Goal: Information Seeking & Learning: Learn about a topic

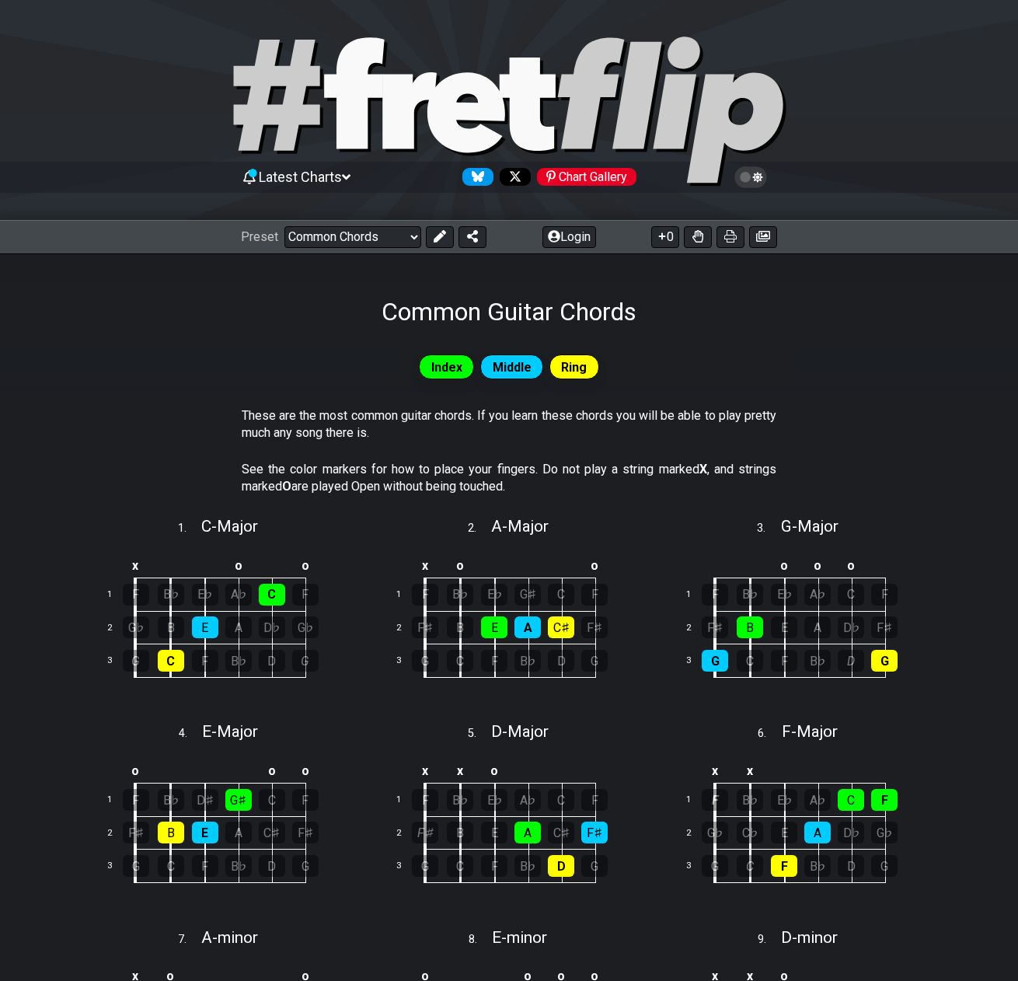
select select "/common-guitar-chords"
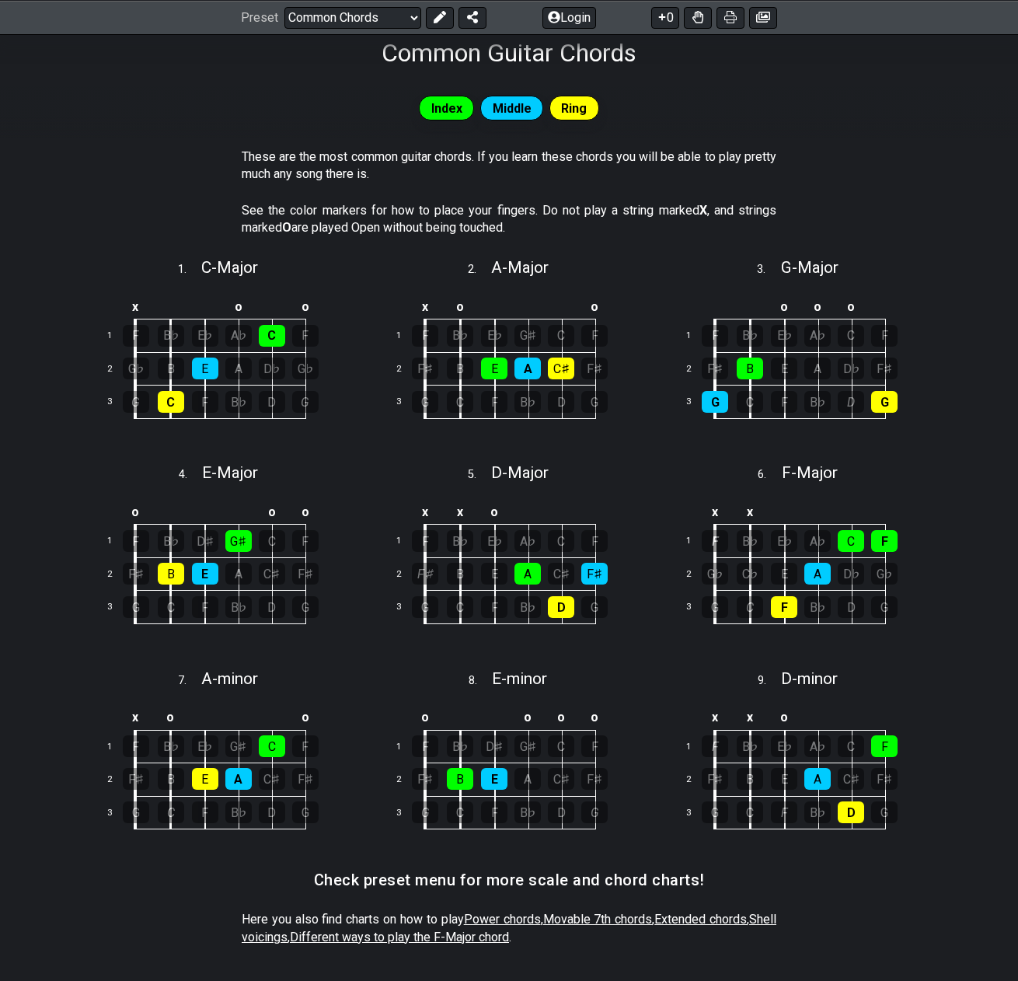
scroll to position [269, 0]
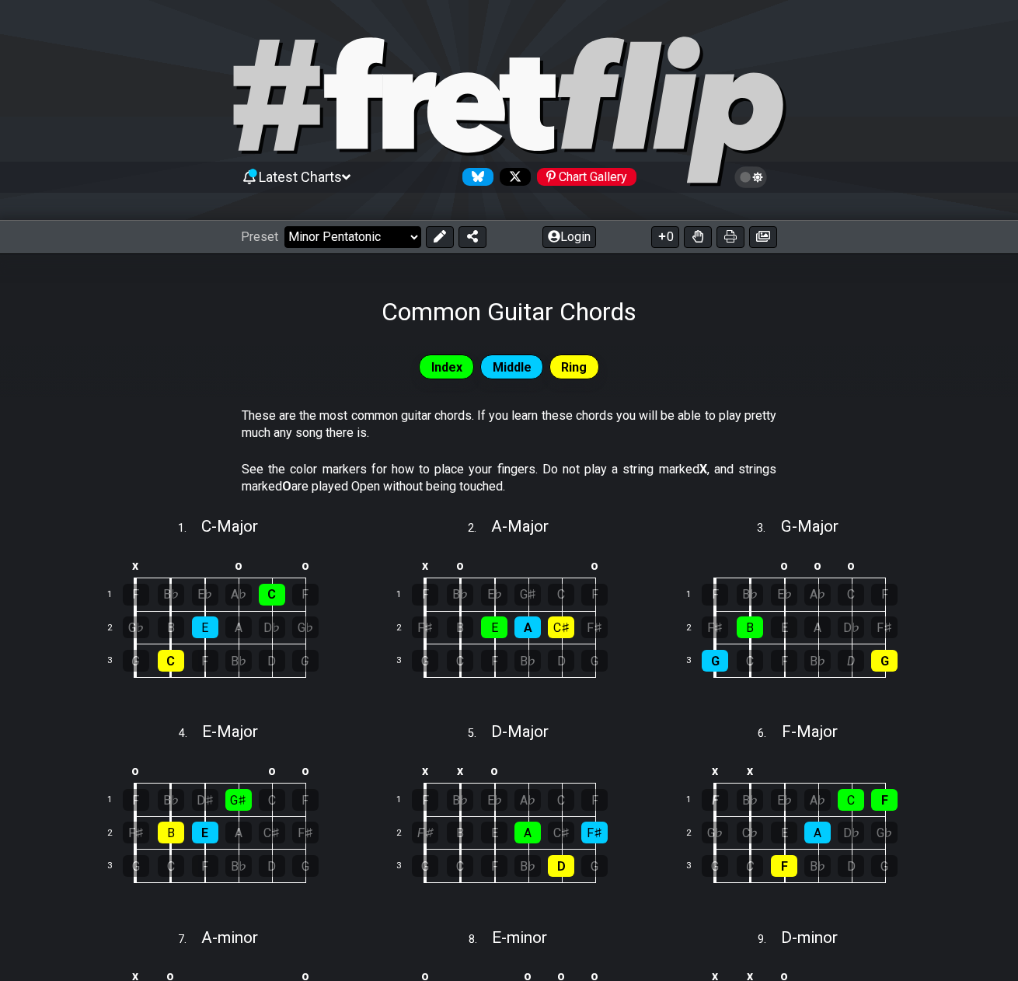
select select "/common-guitar-chords"
select select "C"
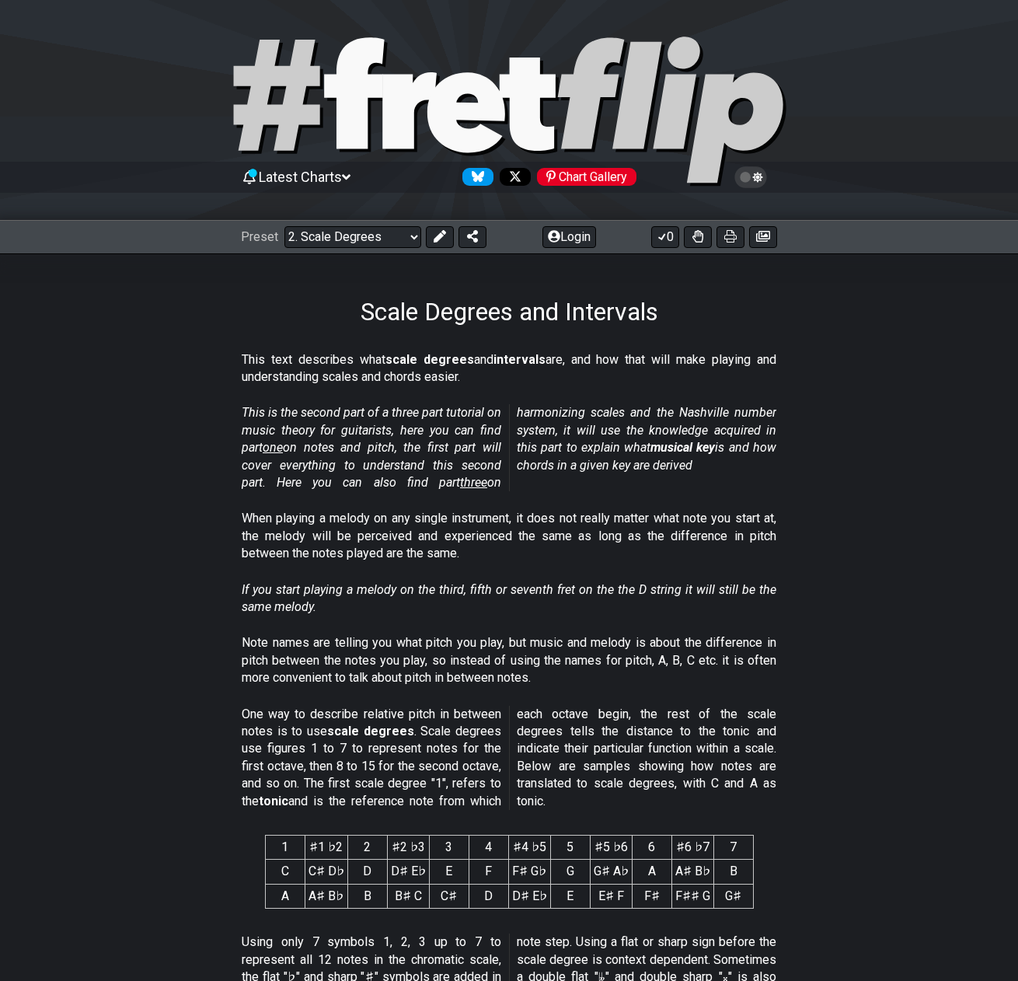
select select "/minor-pentatonic"
select select "C"
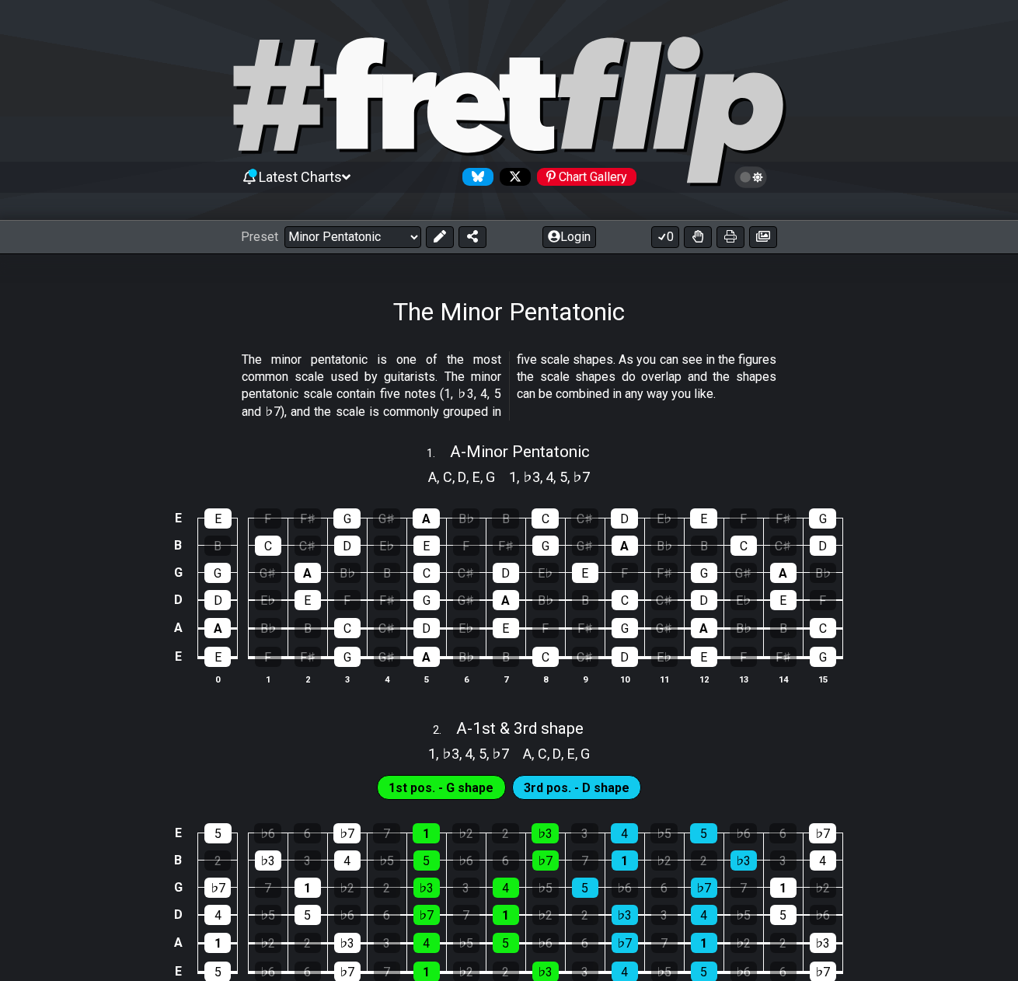
scroll to position [34, 0]
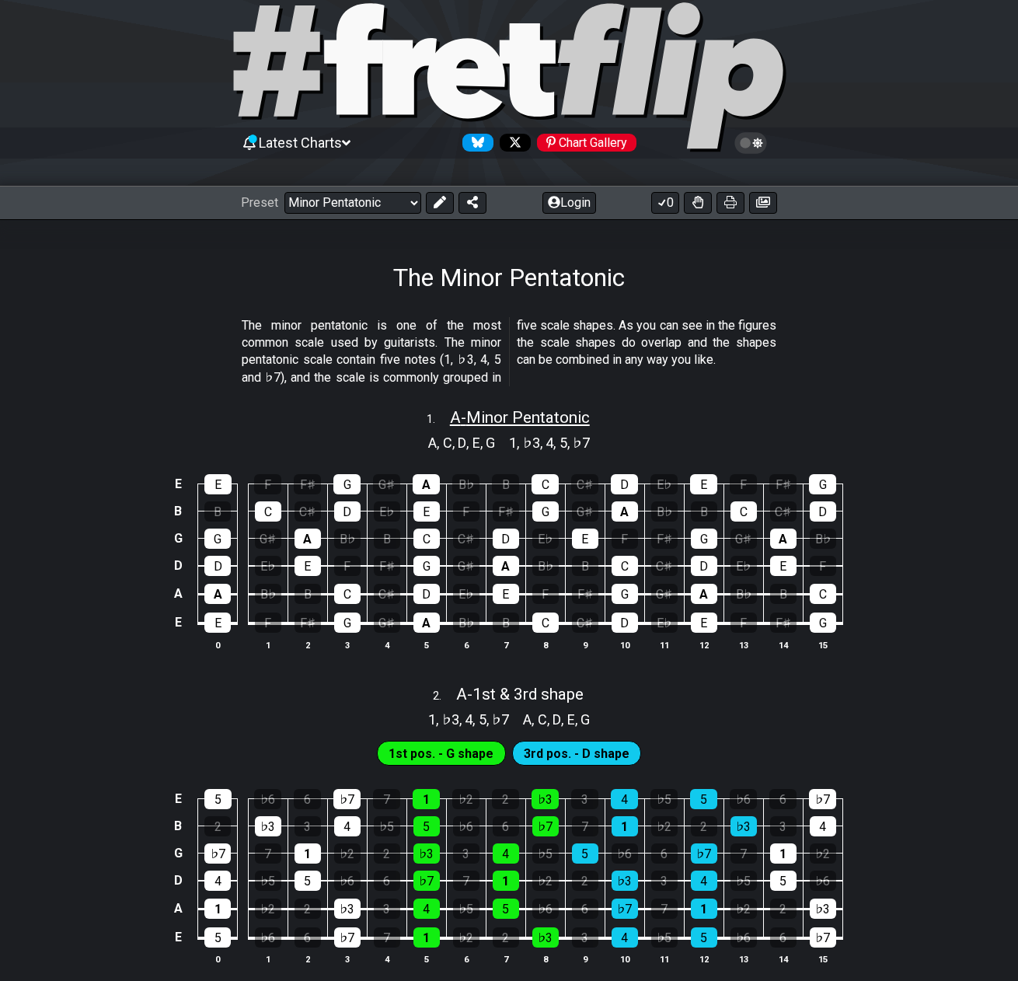
click at [528, 408] on span "A - Minor Pentatonic" at bounding box center [520, 417] width 140 height 19
select select "A"
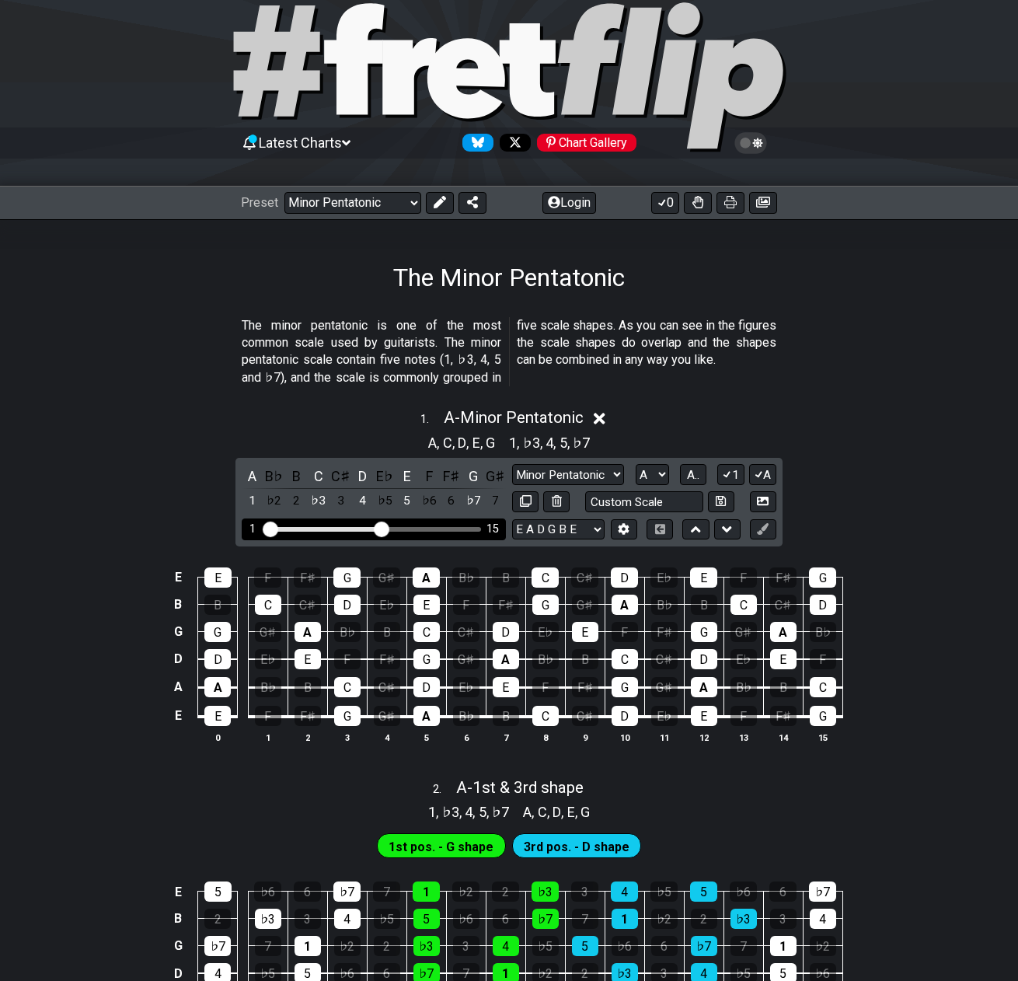
drag, startPoint x: 279, startPoint y: 529, endPoint x: 191, endPoint y: 522, distance: 88.1
click at [191, 522] on div "1 . A - Minor Pentatonic A , C , D , E , G 1 , ♭3 , 4 , 5 , ♭7 A B♭ B C C♯ D E♭…" at bounding box center [509, 582] width 1018 height 366
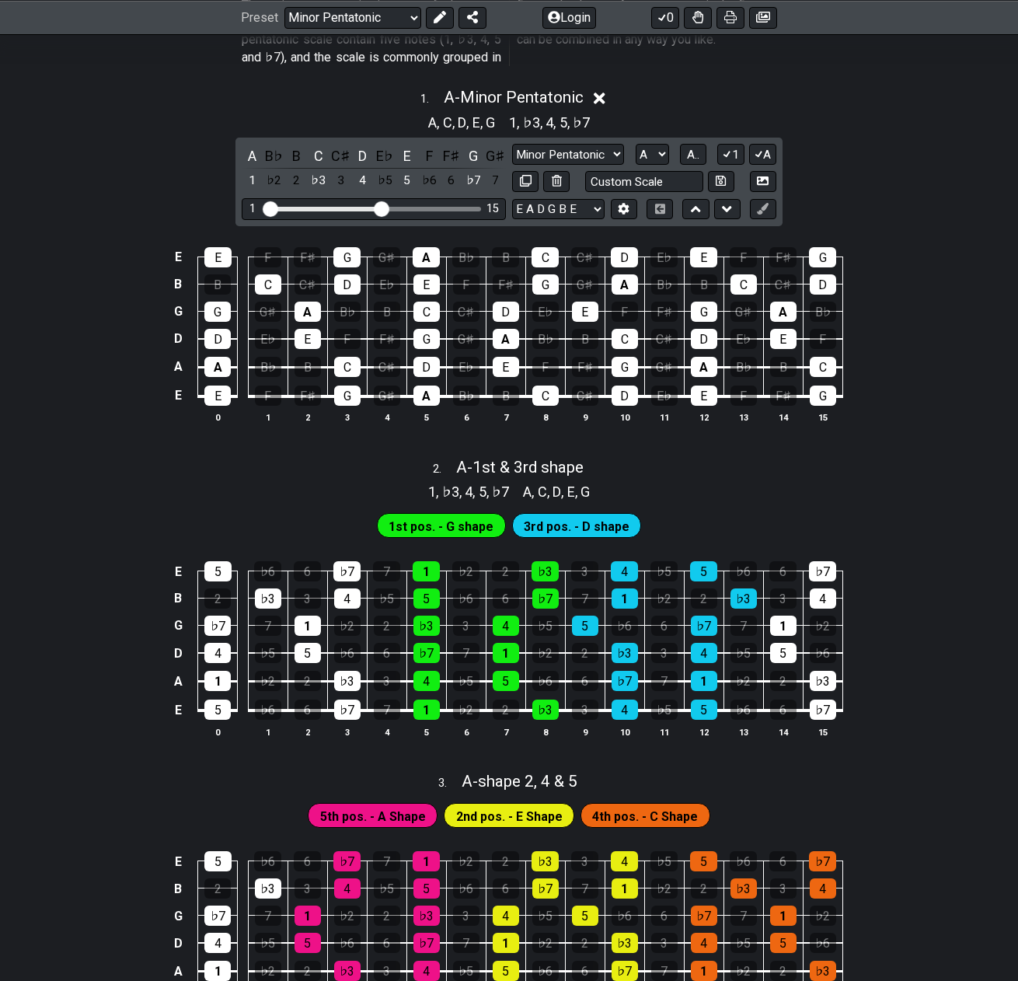
click at [455, 528] on span "1st pos. - G shape" at bounding box center [441, 526] width 105 height 23
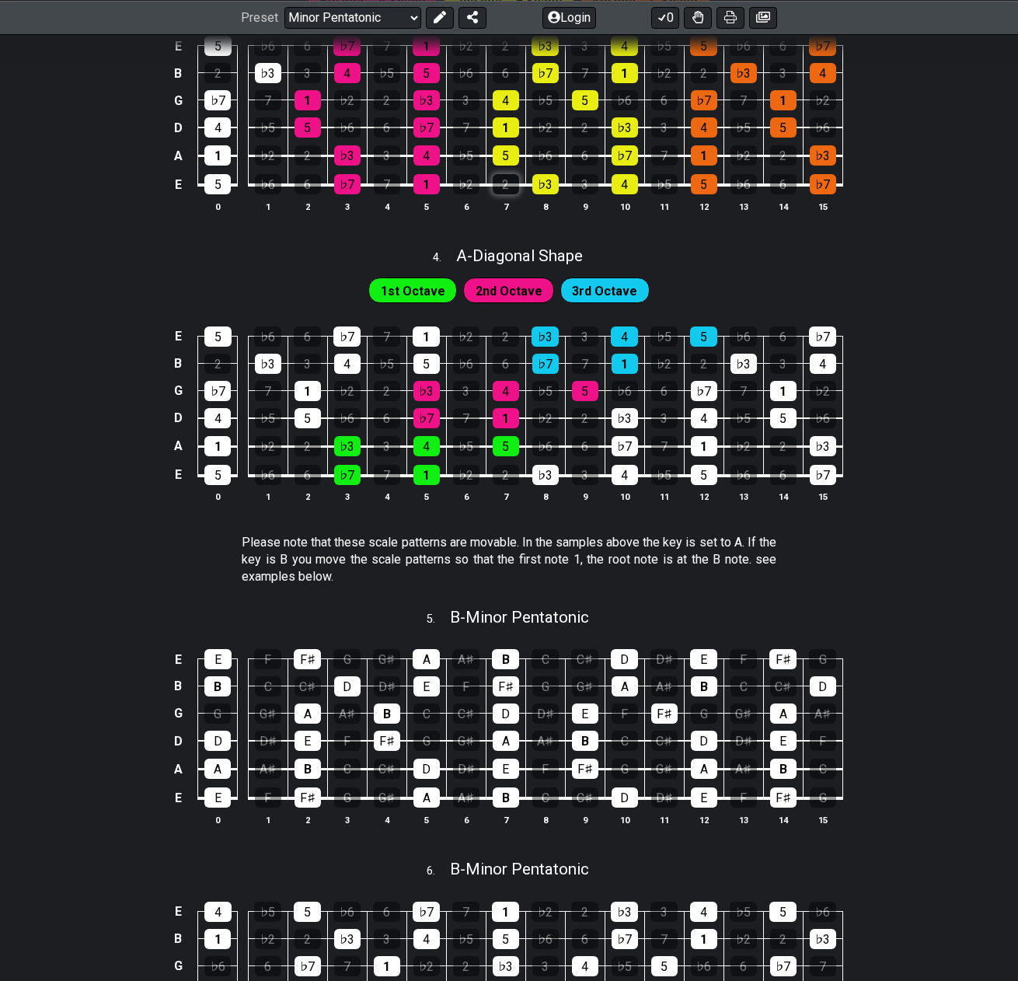
scroll to position [850, 0]
